Goal: Browse casually

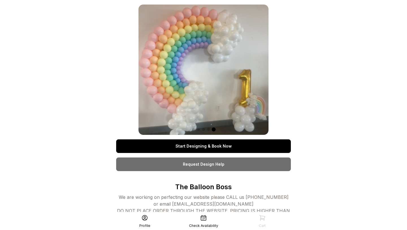
click at [206, 75] on img at bounding box center [204, 70] width 130 height 130
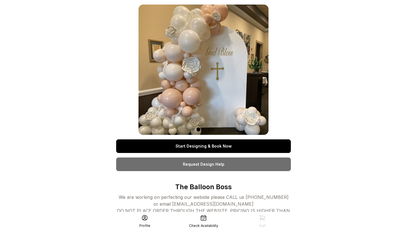
click at [219, 107] on img at bounding box center [204, 70] width 130 height 130
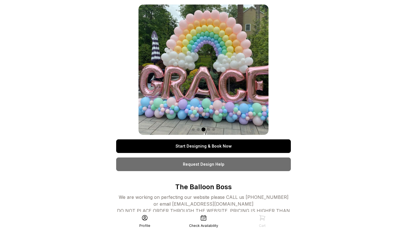
click at [251, 92] on img at bounding box center [204, 70] width 130 height 130
click at [251, 90] on img at bounding box center [204, 70] width 130 height 130
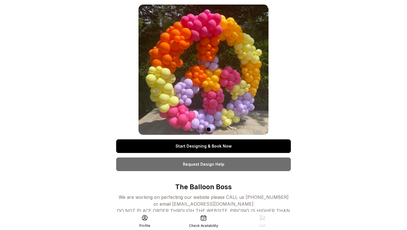
scroll to position [0, 0]
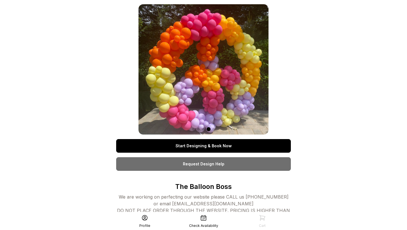
click at [247, 88] on img at bounding box center [204, 69] width 130 height 130
